Goal: Complete application form

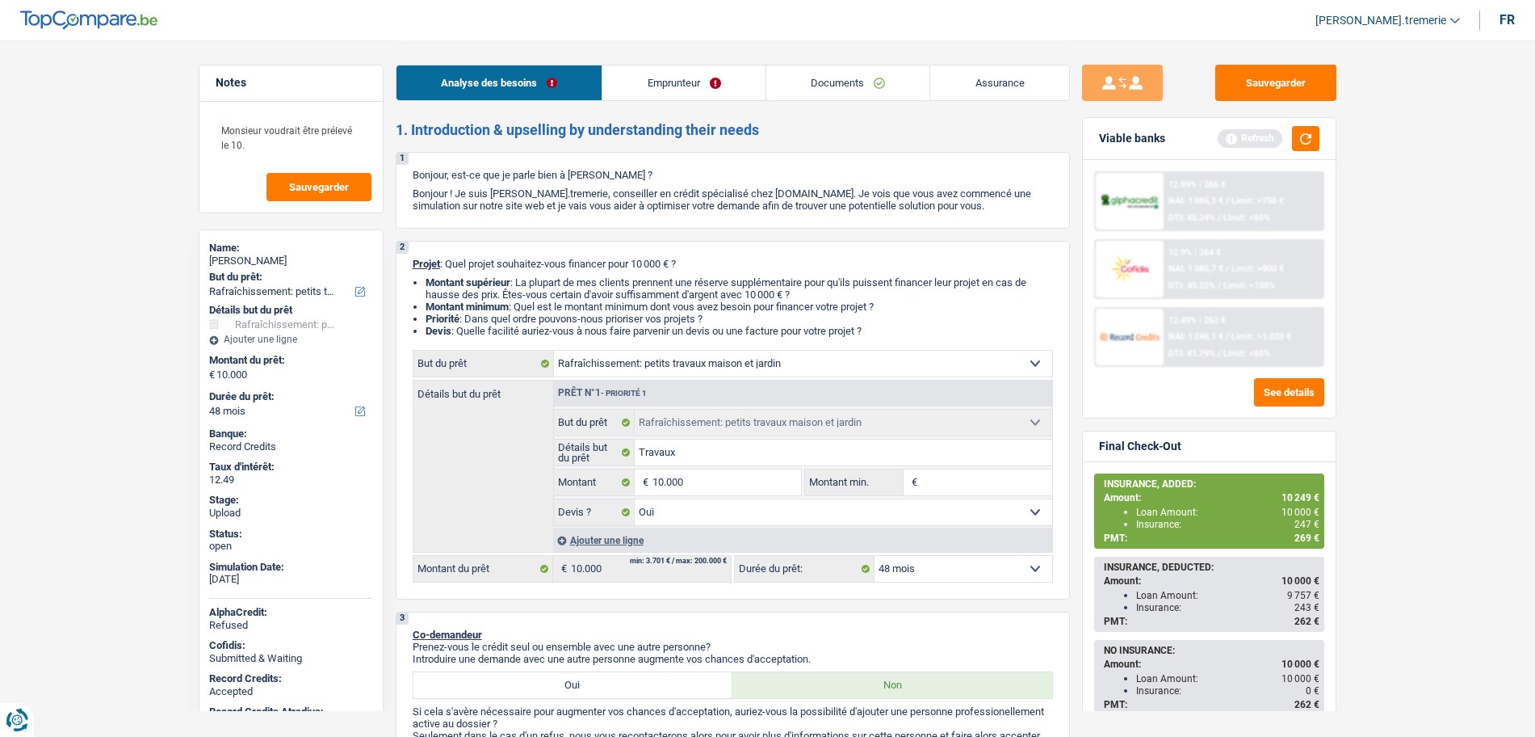
select select "houseOrGarden"
select select "48"
select select "houseOrGarden"
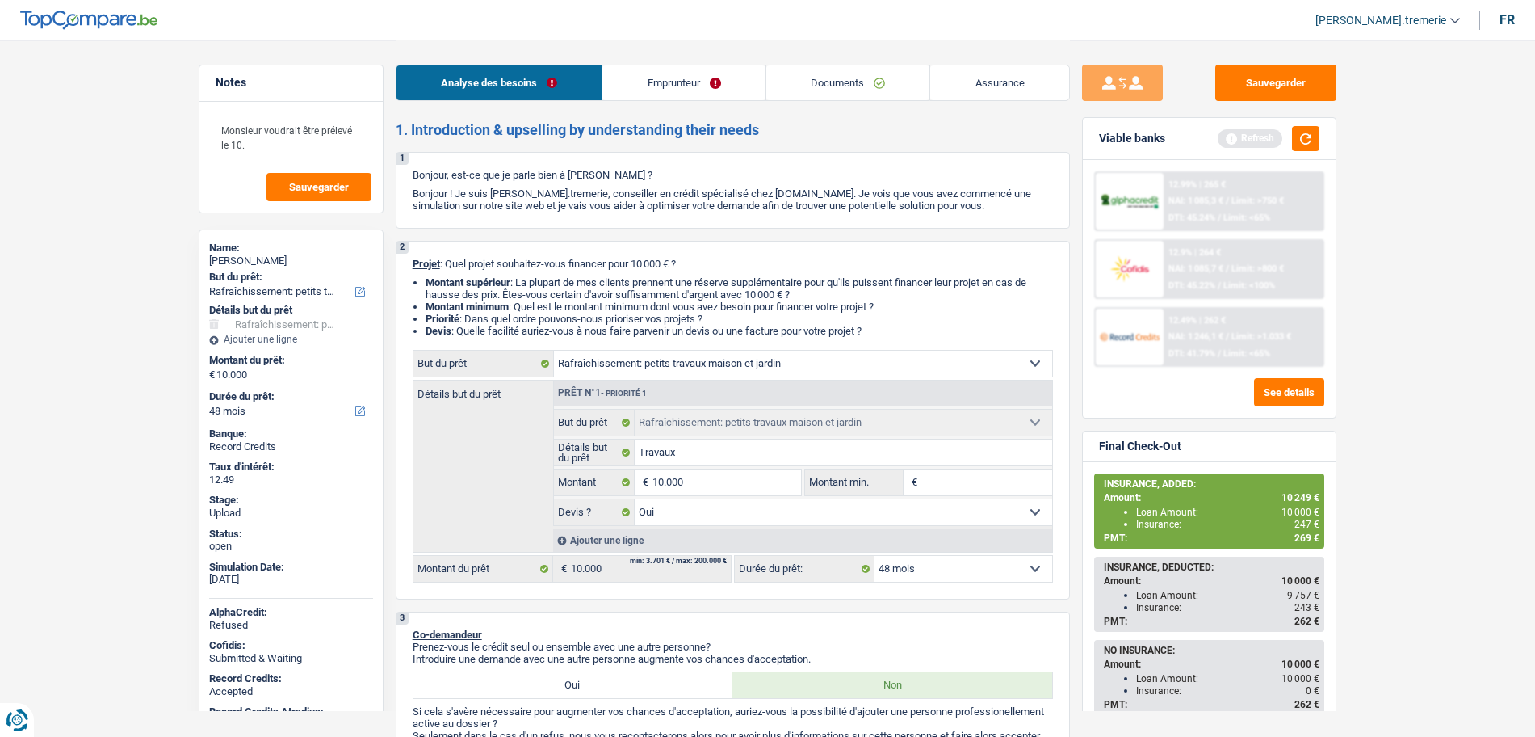
select select "yes"
select select "48"
select select "worker"
select select "netSalary"
select select "ownerWithoutMortgage"
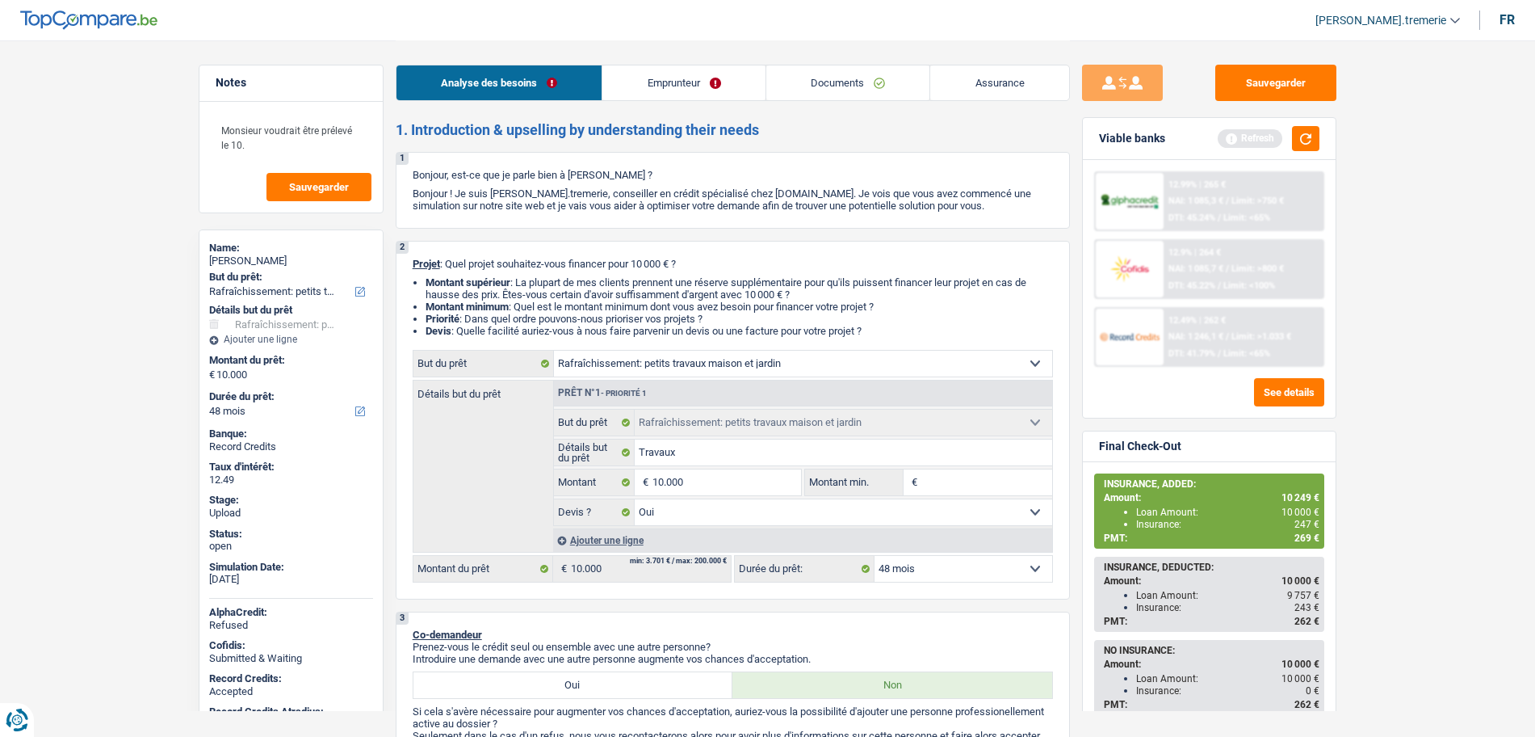
select select "creditConsolidation"
select select "96"
select select "cardOrCredit"
select select "houseOrGarden"
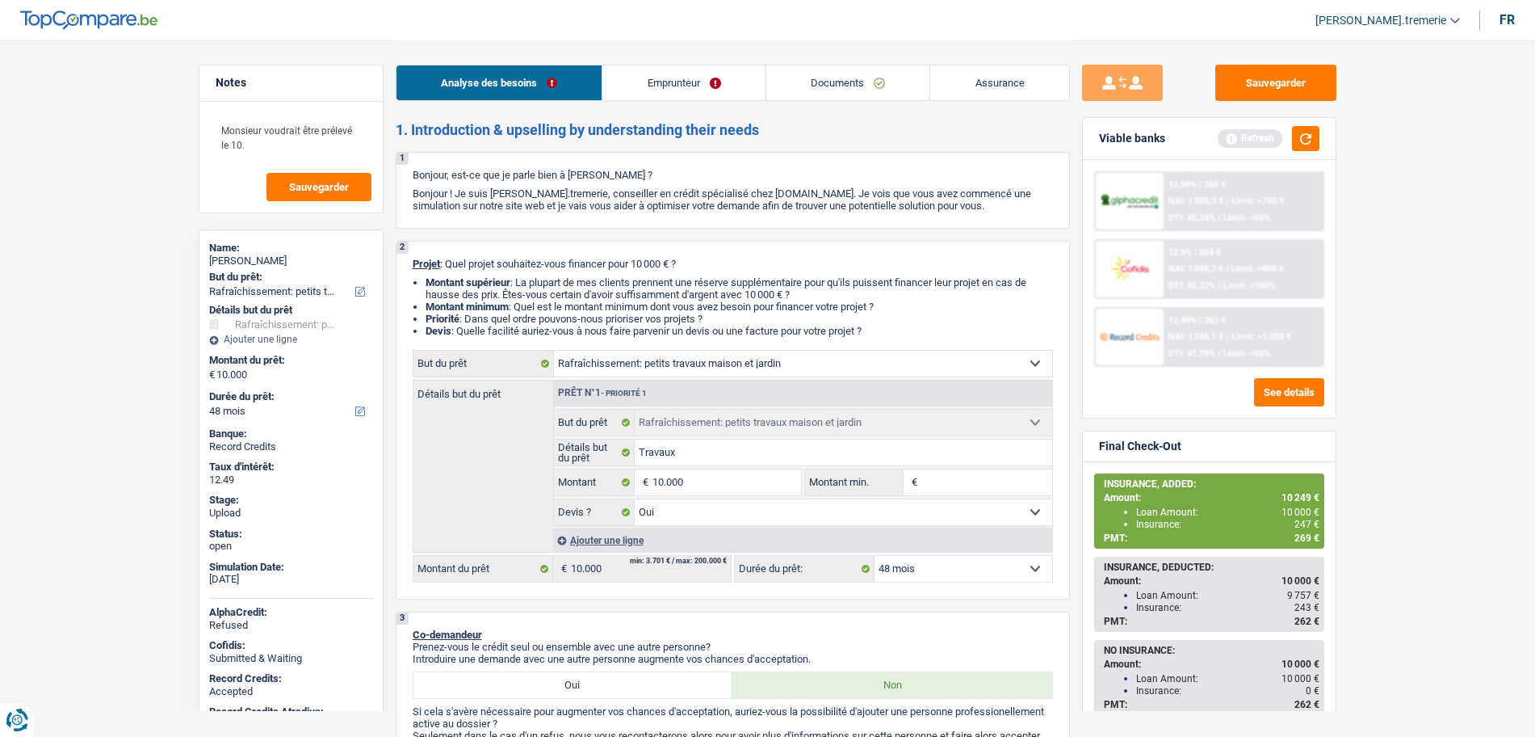
select select "yes"
select select "48"
click at [593, 541] on div "Ajouter une ligne" at bounding box center [802, 539] width 499 height 23
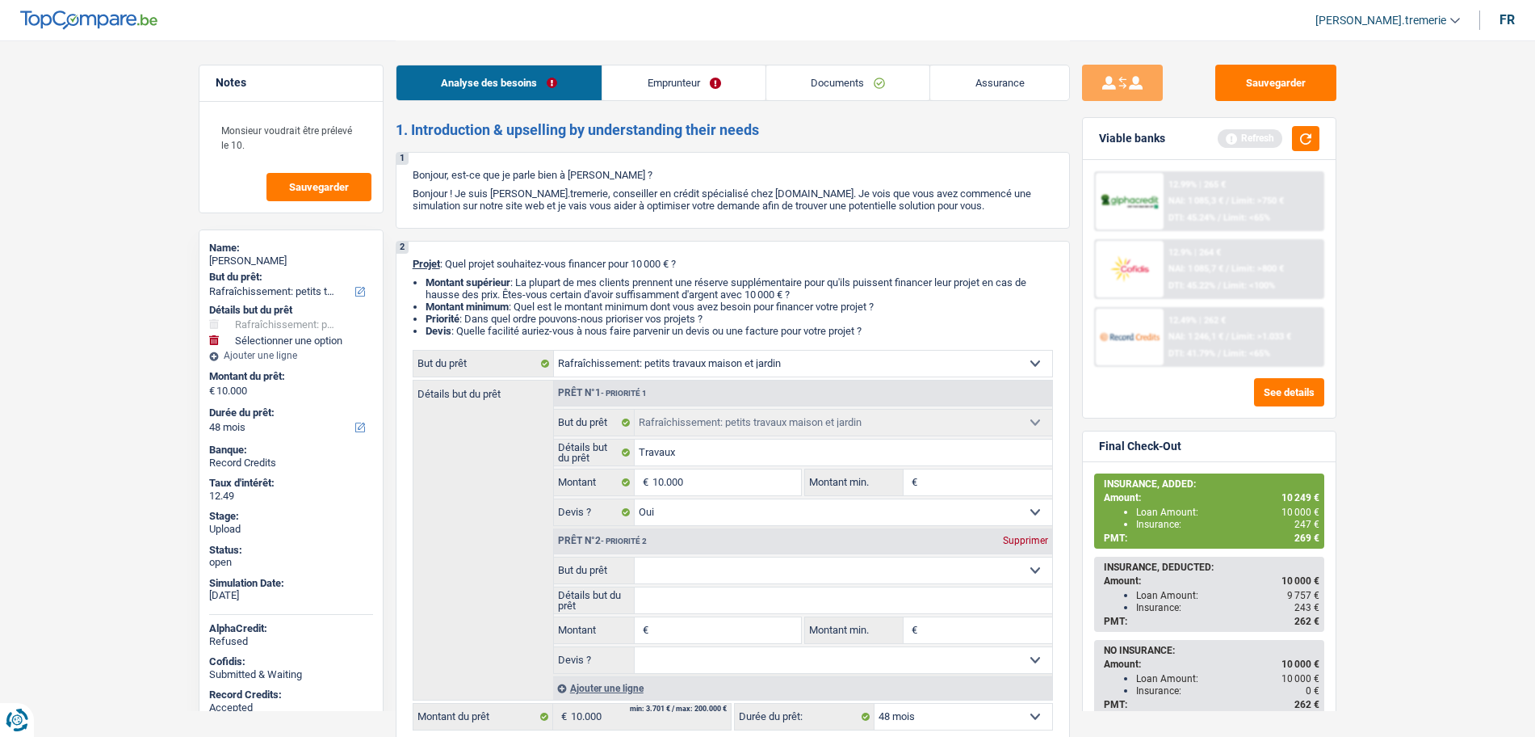
click at [668, 573] on select "Confort maison: meubles, textile, peinture, électroménager, outillage non-profe…" at bounding box center [844, 570] width 418 height 26
select select "insurance"
click at [635, 557] on select "Confort maison: meubles, textile, peinture, électroménager, outillage non-profe…" at bounding box center [844, 570] width 418 height 26
select select "insurance"
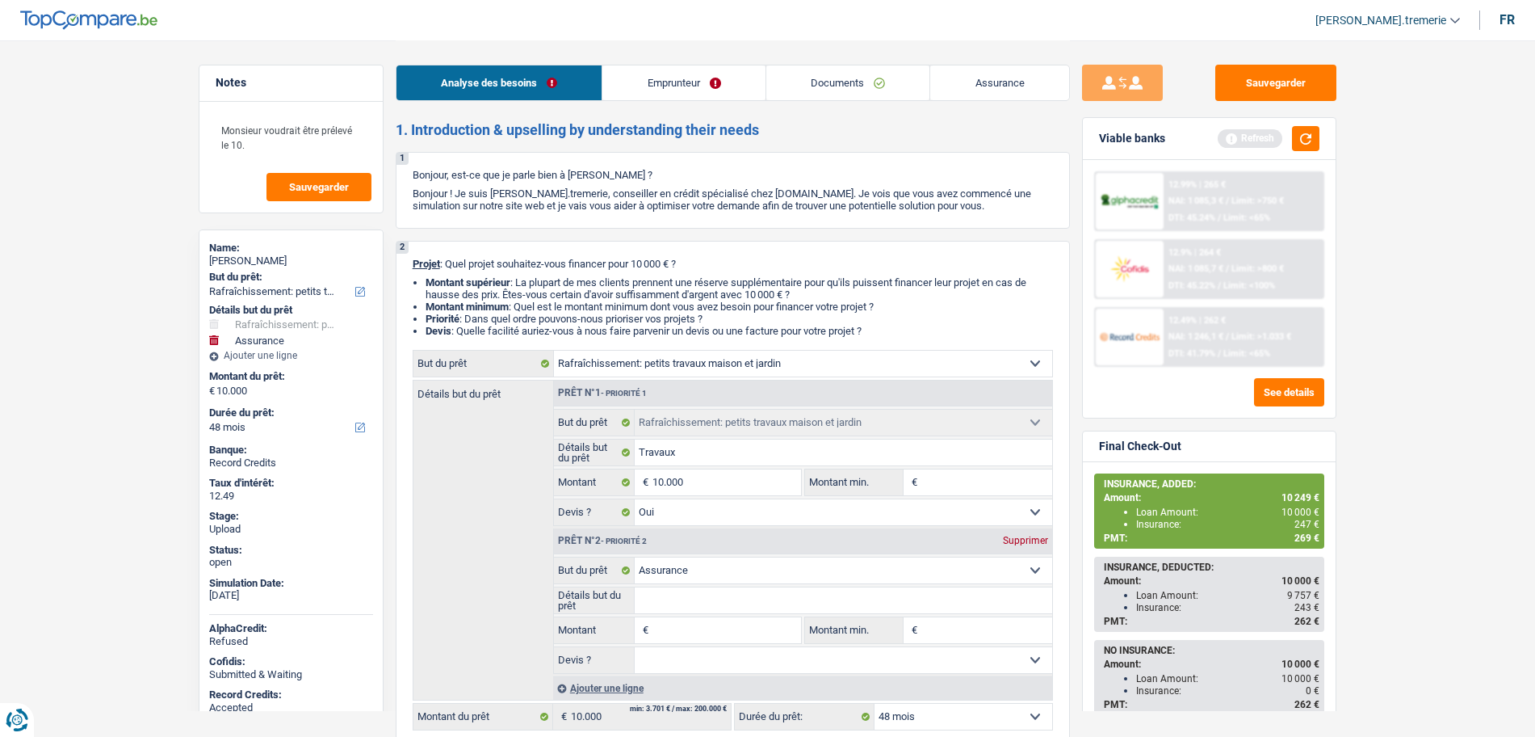
click at [695, 626] on input "Montant" at bounding box center [727, 630] width 148 height 26
type input "2"
type input "24"
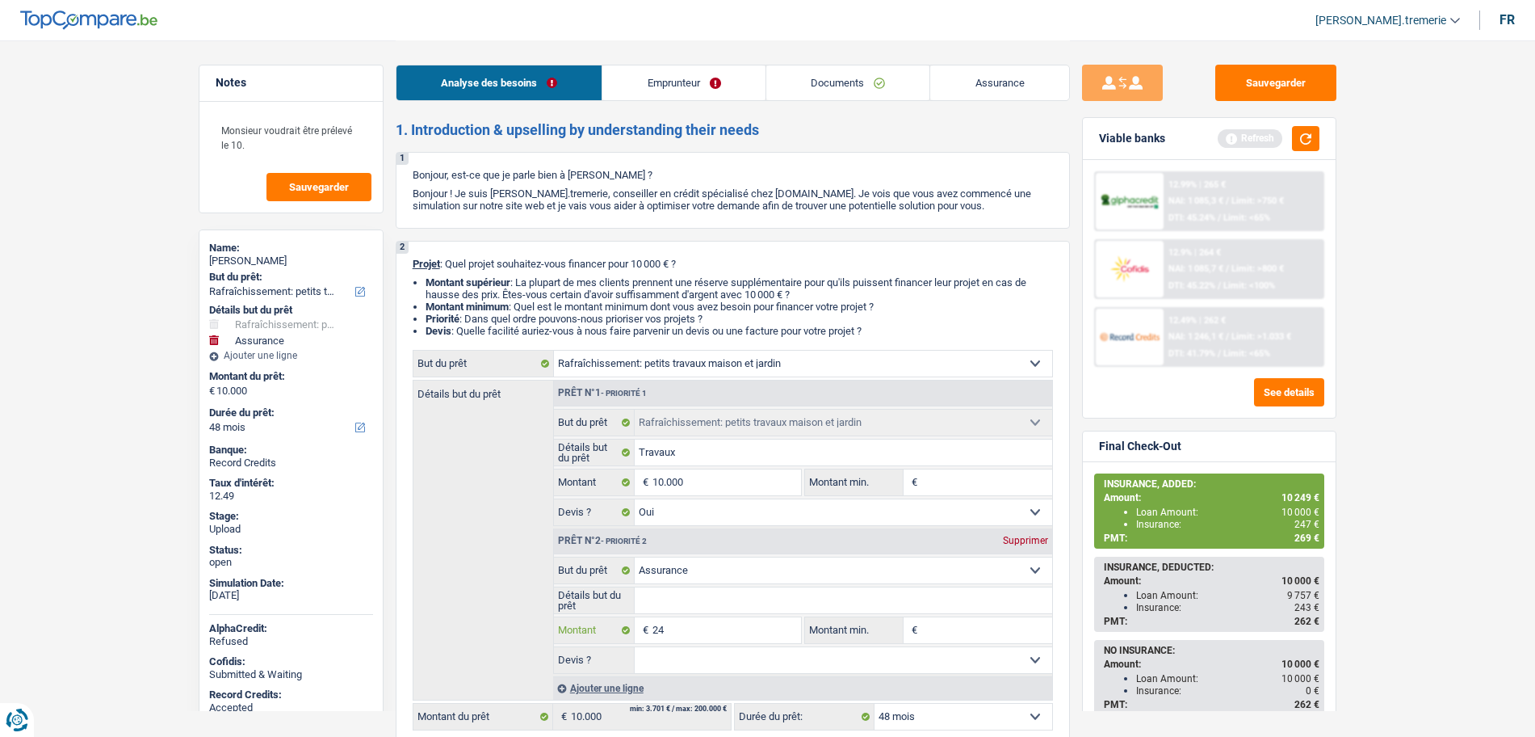
type input "249"
type input "10.249"
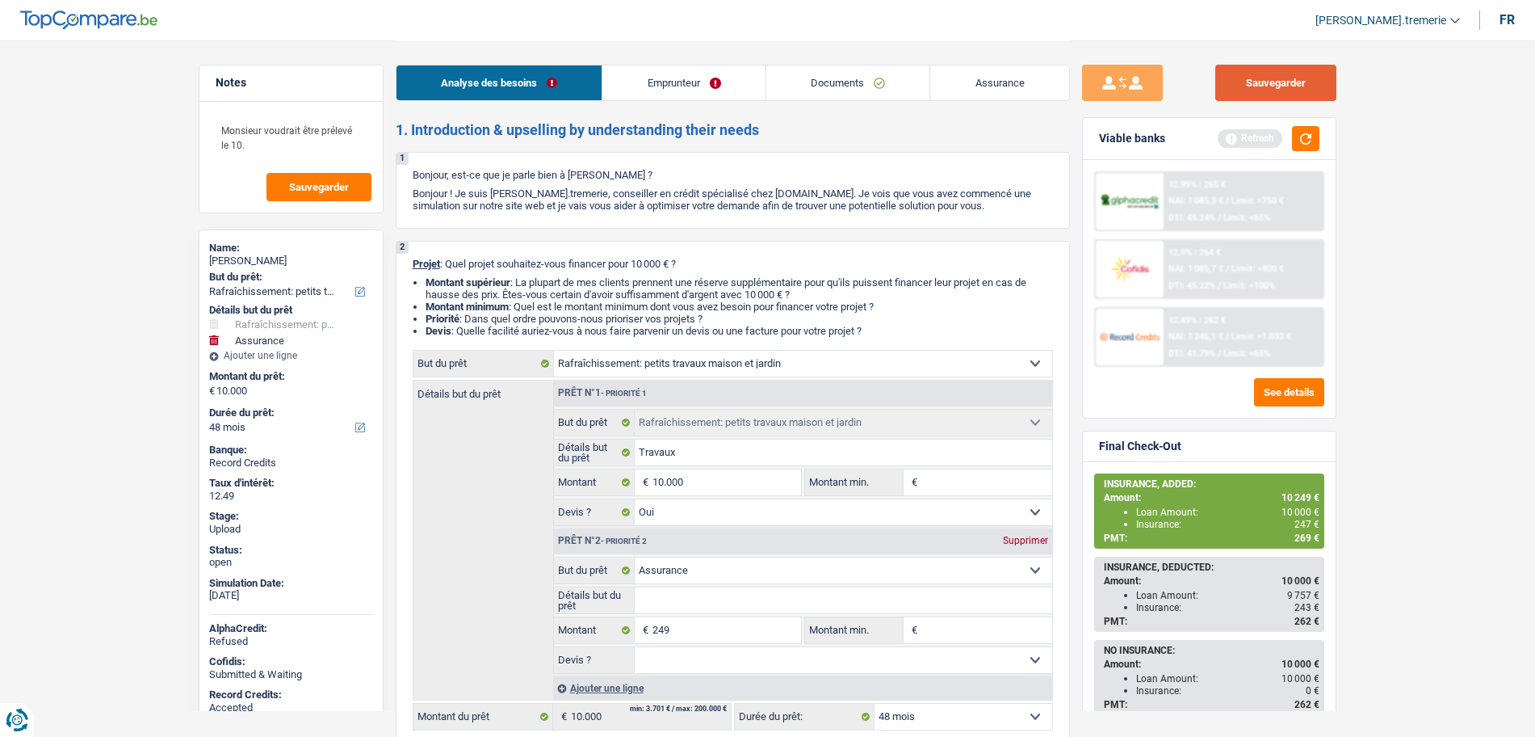
type input "10.249"
select select "60"
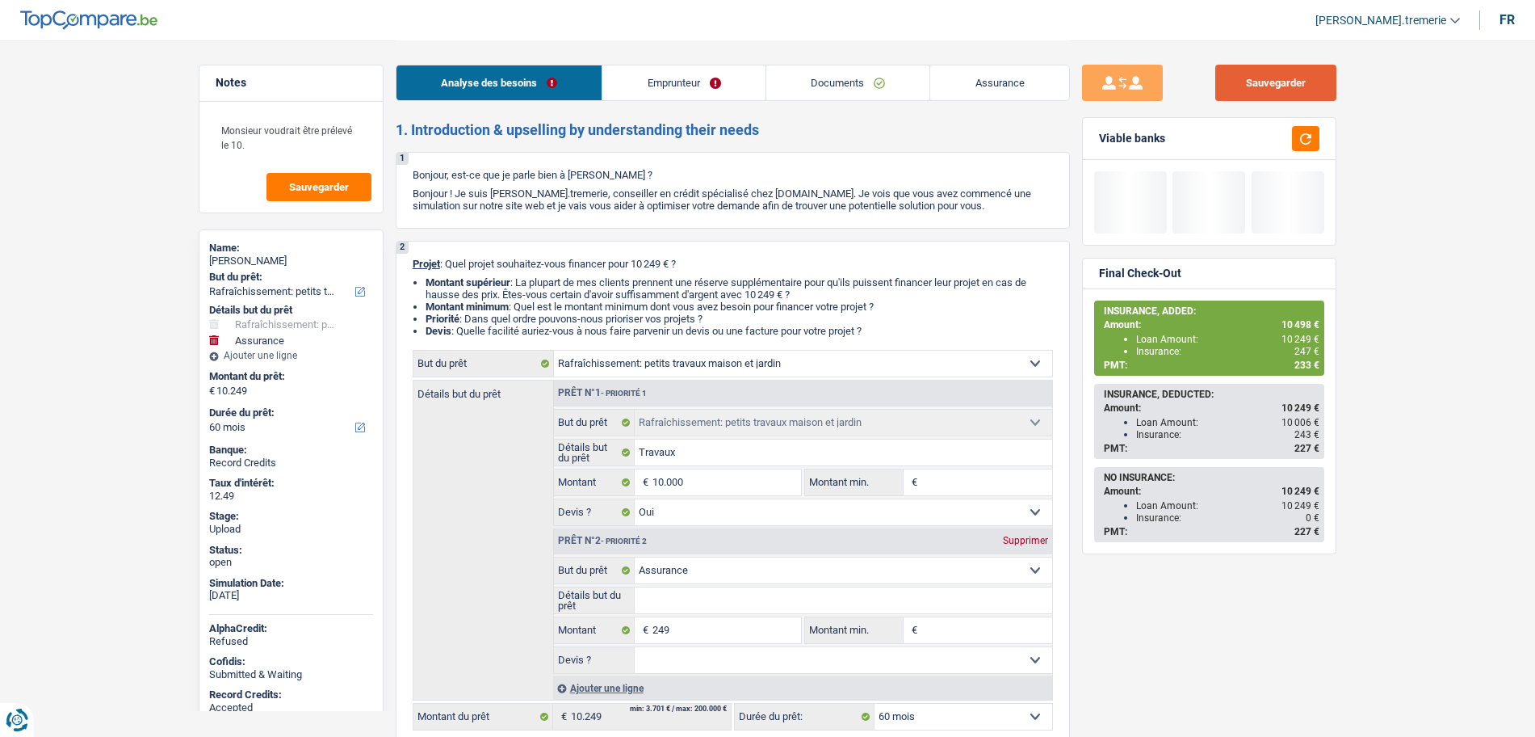
drag, startPoint x: 1299, startPoint y: 80, endPoint x: 1156, endPoint y: 365, distance: 319.0
click at [1223, 280] on div "Sauvegarder Viable banks Final Check-Out INSURANCE, ADDED: Amount: 10 498 € Loa…" at bounding box center [1209, 388] width 279 height 646
click at [915, 714] on select "12 mois 18 mois 24 mois 30 mois 36 mois 42 mois 48 mois 60 mois Sélectionner un…" at bounding box center [964, 717] width 178 height 26
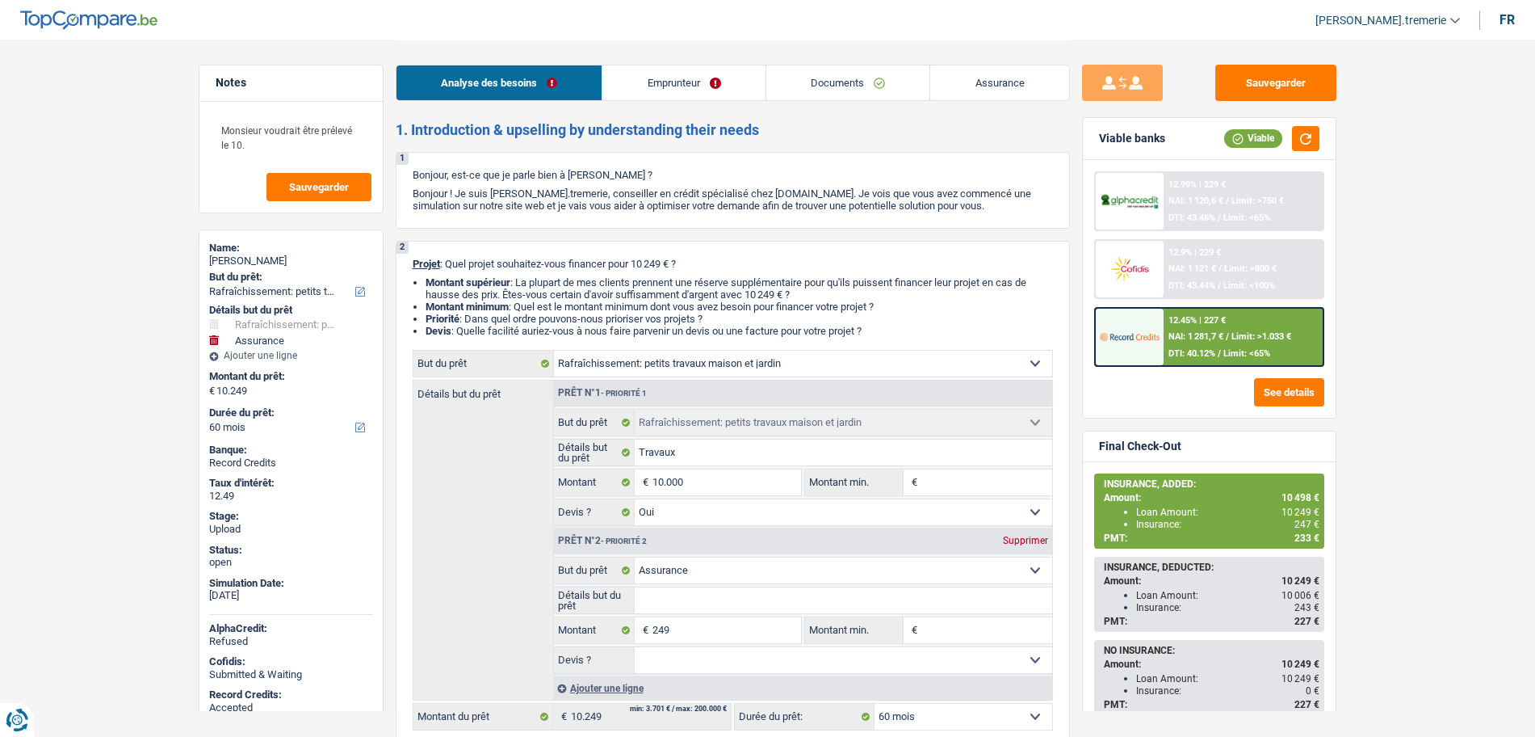
select select "48"
click at [875, 704] on select "12 mois 18 mois 24 mois 30 mois 36 mois 42 mois 48 mois 60 mois Sélectionner un…" at bounding box center [964, 717] width 178 height 26
select select "48"
click at [1183, 339] on span "NAI: 1 239,6 €" at bounding box center [1196, 336] width 55 height 11
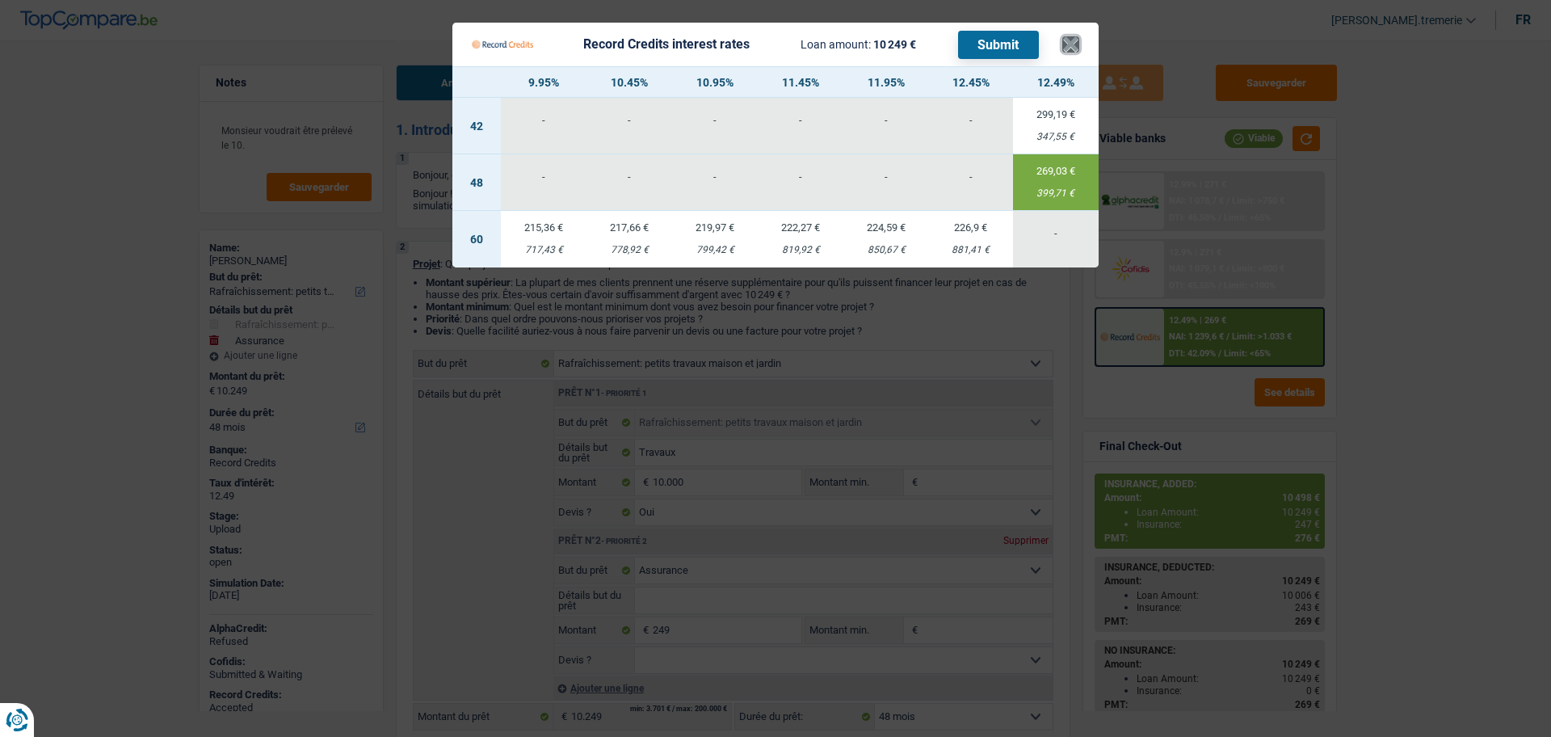
click at [1075, 46] on button "×" at bounding box center [1070, 44] width 17 height 16
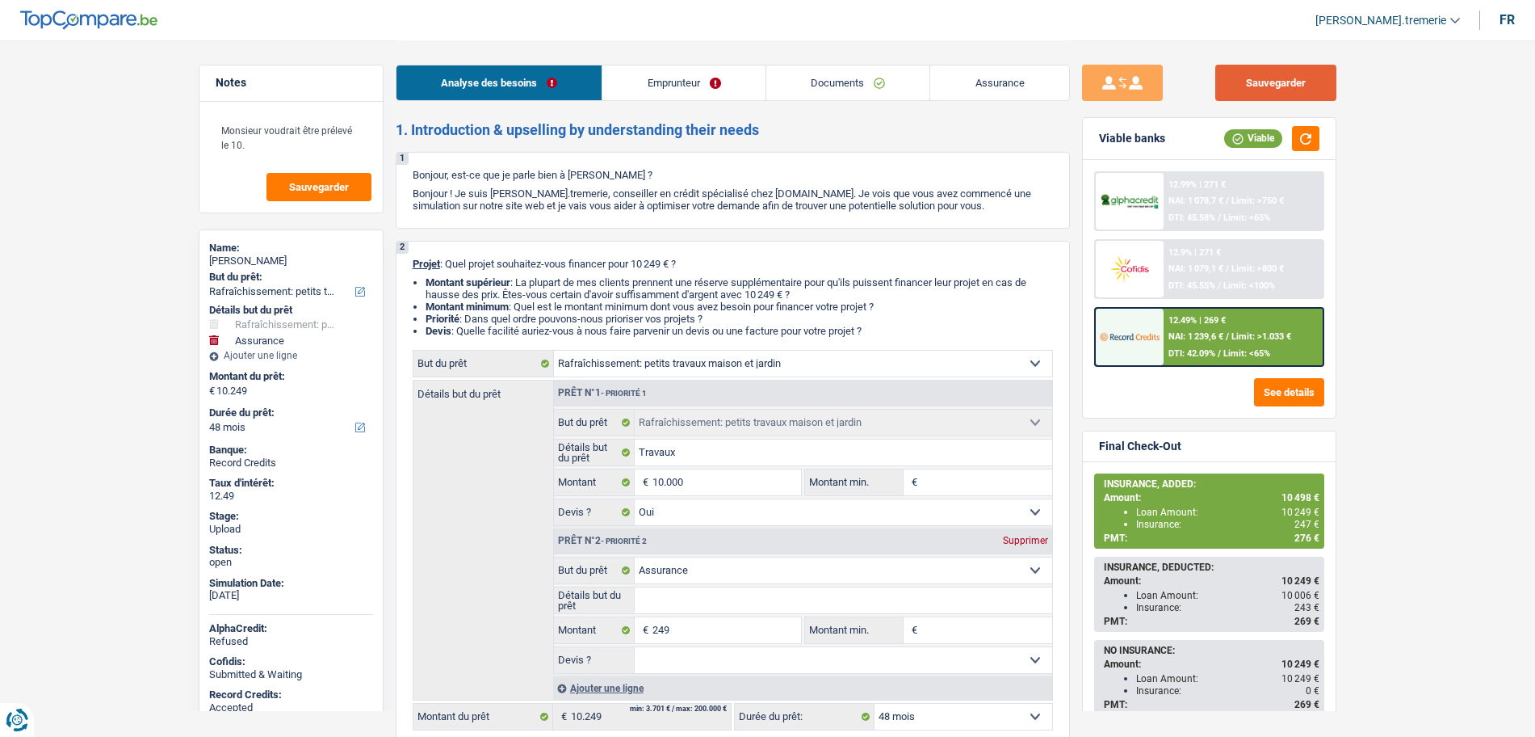
click at [1253, 82] on button "Sauvegarder" at bounding box center [1276, 83] width 121 height 36
